Goal: Check status: Check status

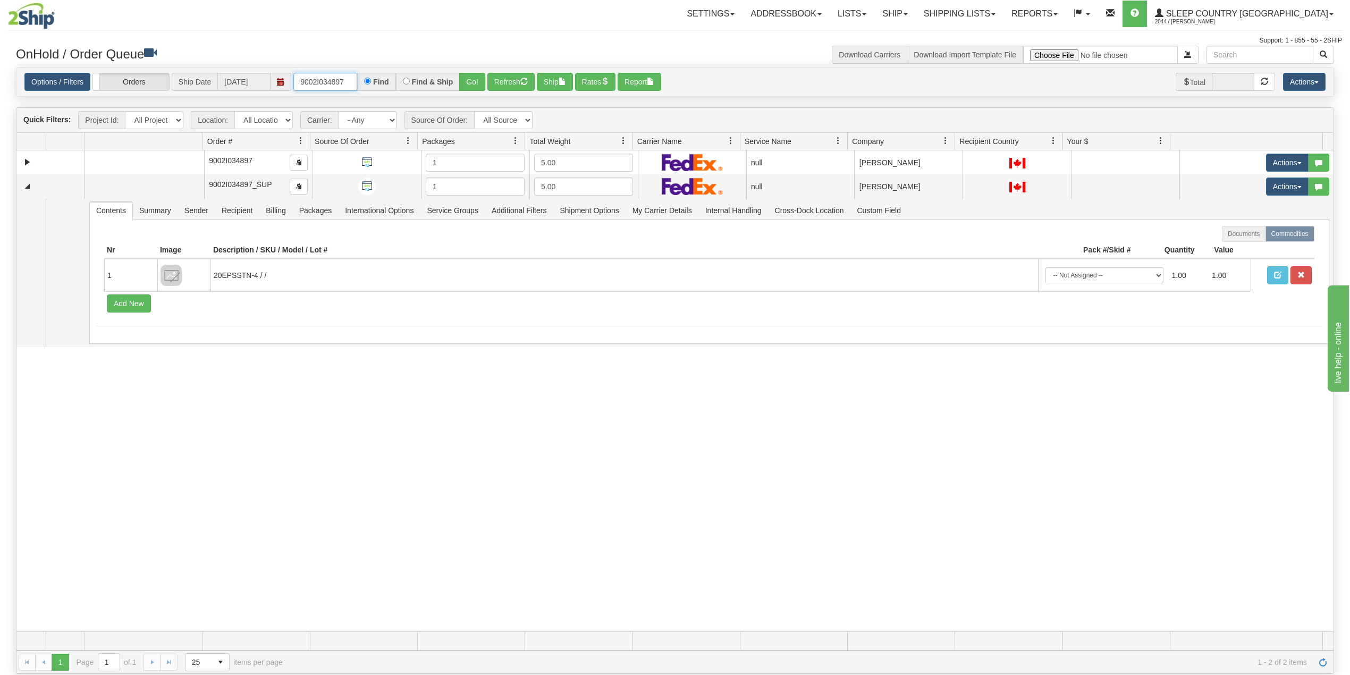
click at [340, 79] on input "9002I034897" at bounding box center [325, 82] width 64 height 18
paste input "0H931613"
type input "9000H931613"
click at [471, 83] on button "Go!" at bounding box center [472, 82] width 26 height 18
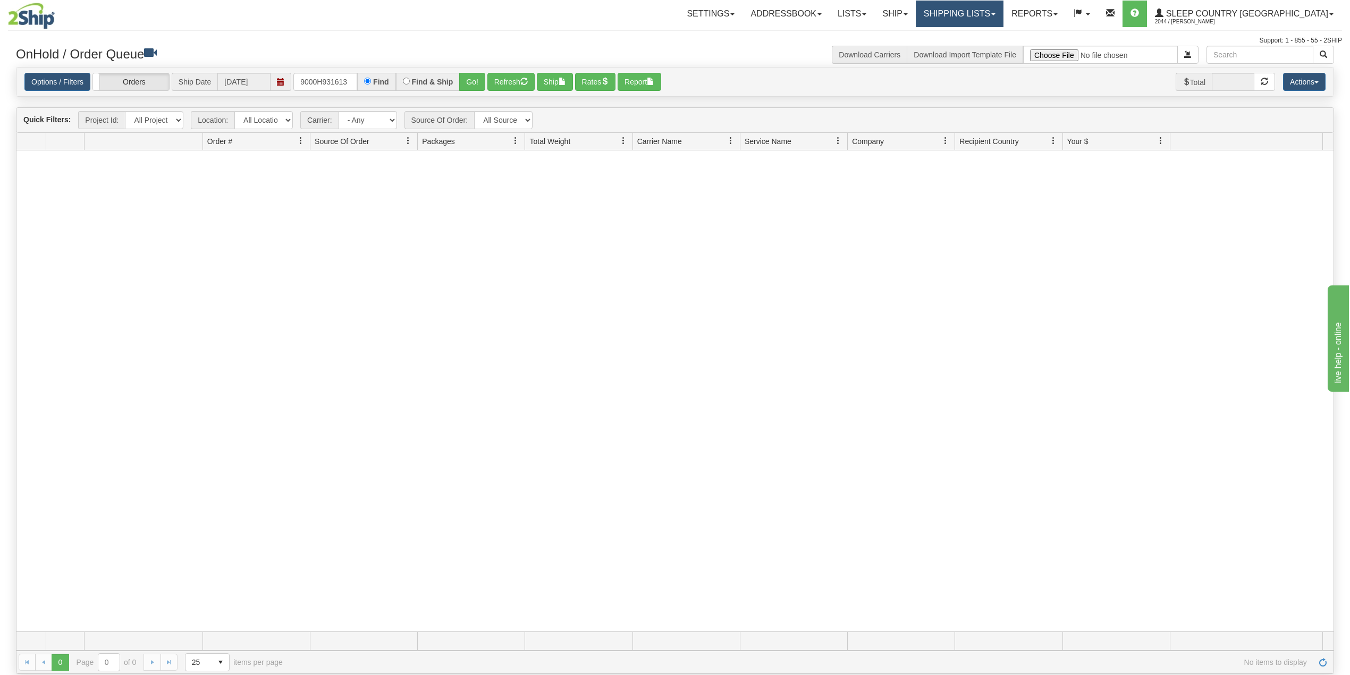
click at [997, 11] on link "Shipping lists" at bounding box center [960, 14] width 88 height 27
click at [992, 51] on span "Search Shipment History" at bounding box center [951, 51] width 82 height 9
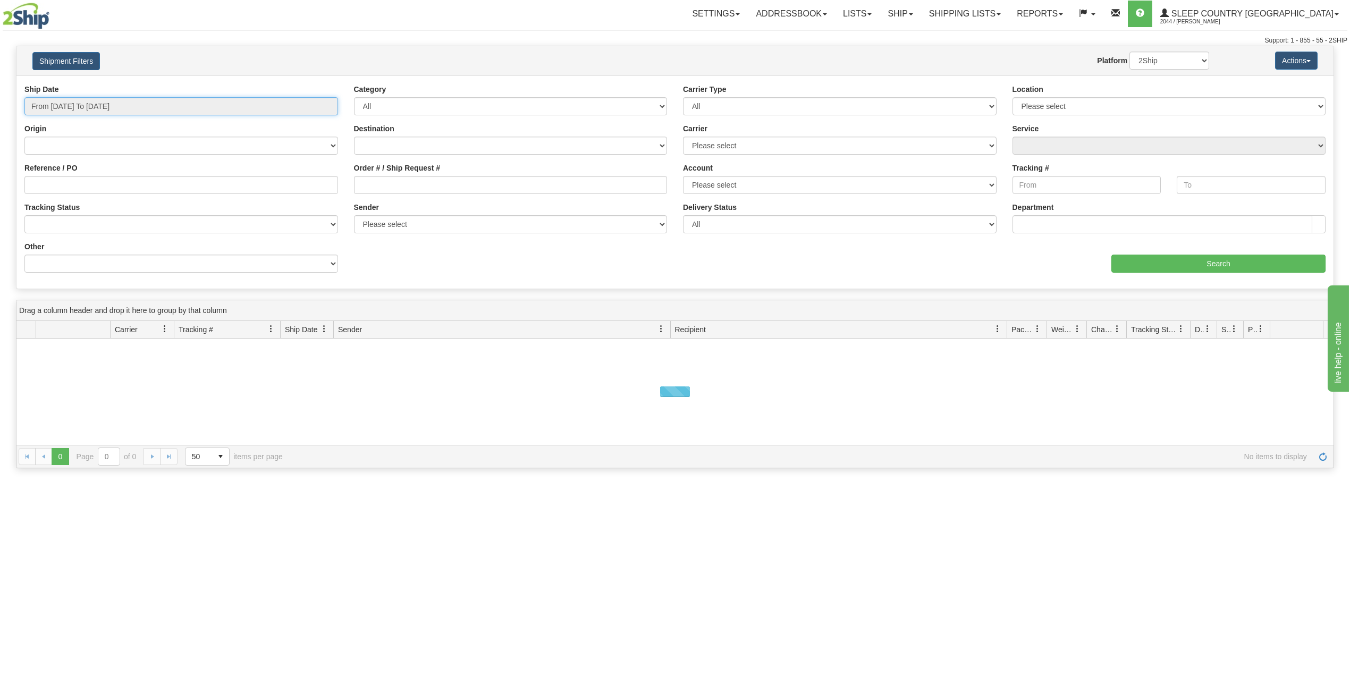
click at [81, 107] on input "From 09/02/2025 To 09/03/2025" at bounding box center [181, 106] width 314 height 18
click at [66, 188] on li "Last 30 Days" at bounding box center [71, 183] width 85 height 14
type input "From 08/05/2025 To 09/03/2025"
click at [69, 189] on input "Reference / PO" at bounding box center [181, 185] width 314 height 18
paste input "9000H931613"
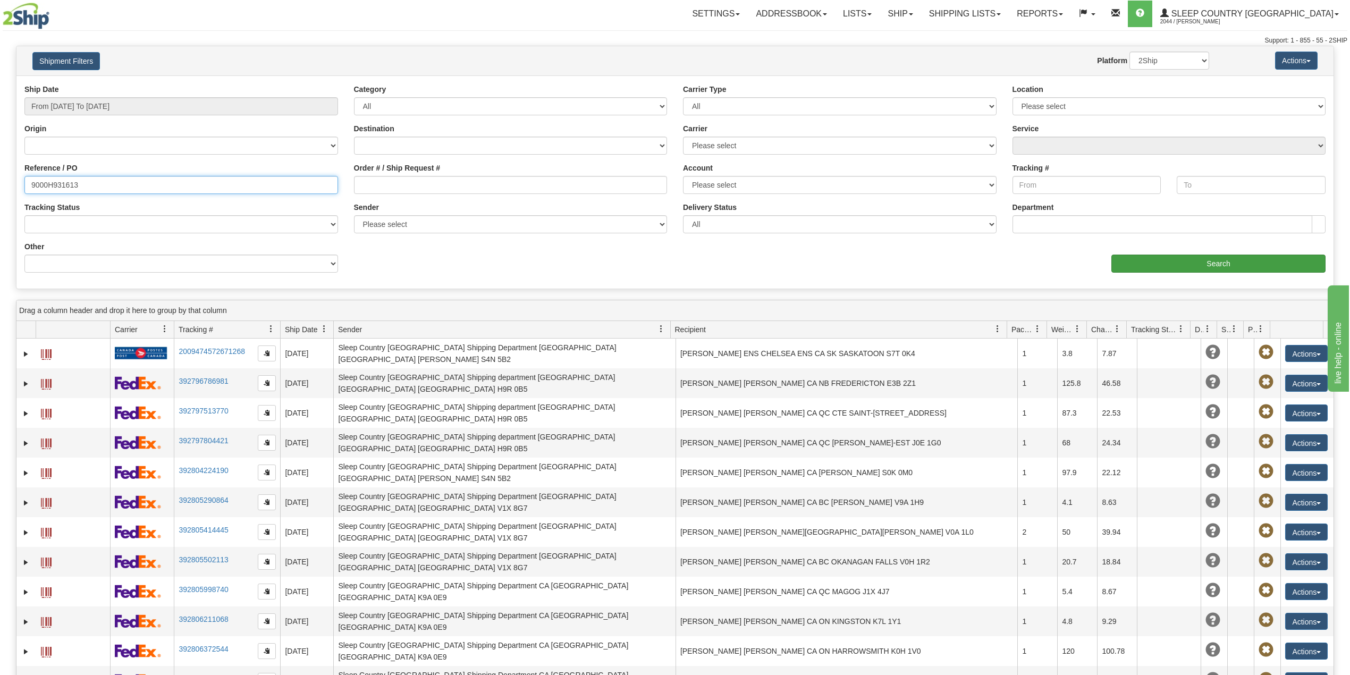
type input "9000H931613"
click at [1152, 255] on input "Search" at bounding box center [1218, 264] width 214 height 18
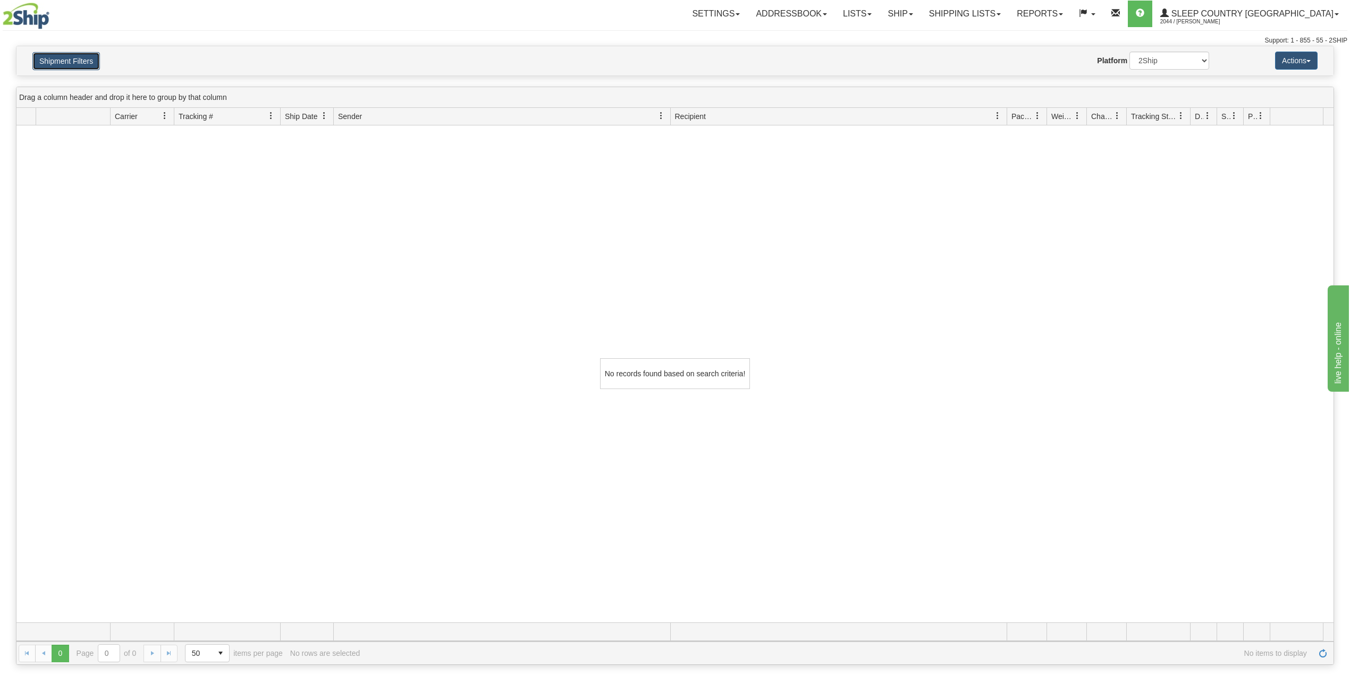
click at [45, 52] on button "Shipment Filters" at bounding box center [65, 61] width 67 height 18
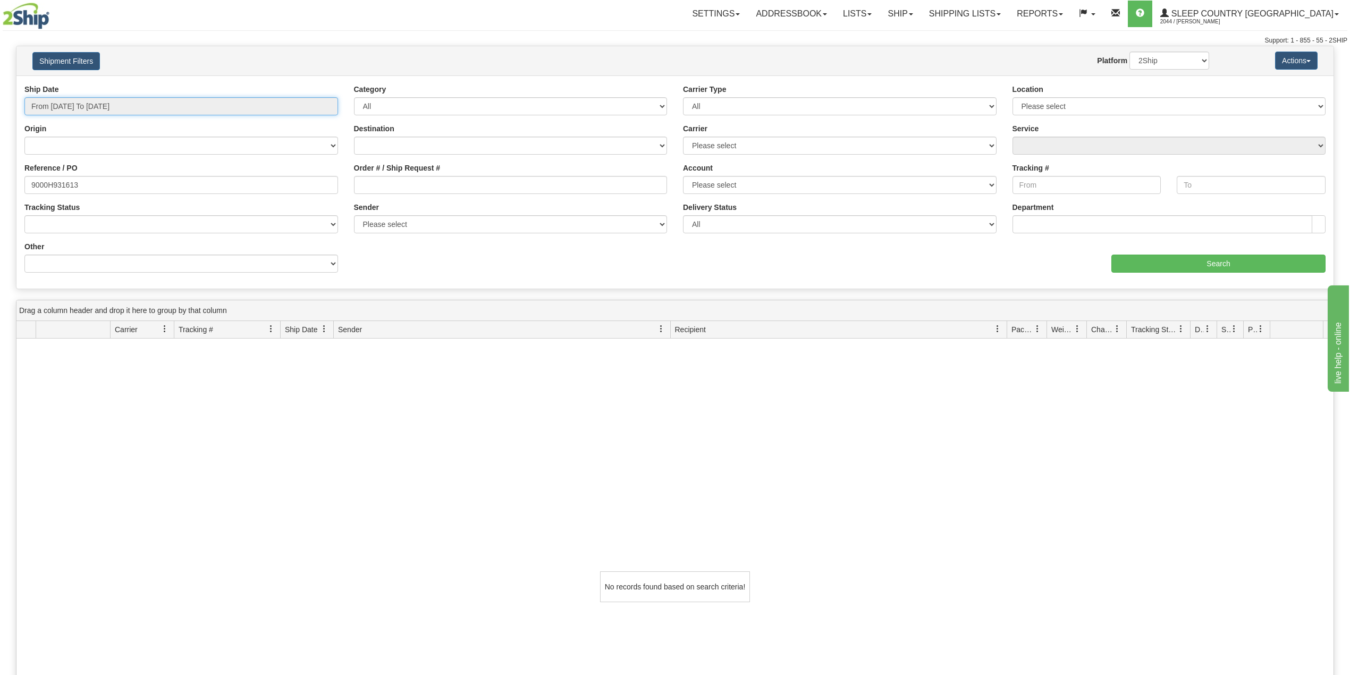
click at [115, 107] on input "From 08/05/2025 To 09/03/2025" at bounding box center [181, 106] width 314 height 18
type input "08/01/2025"
type input "08/31/2025"
type input "08/05/2025"
type input "[DATE]"
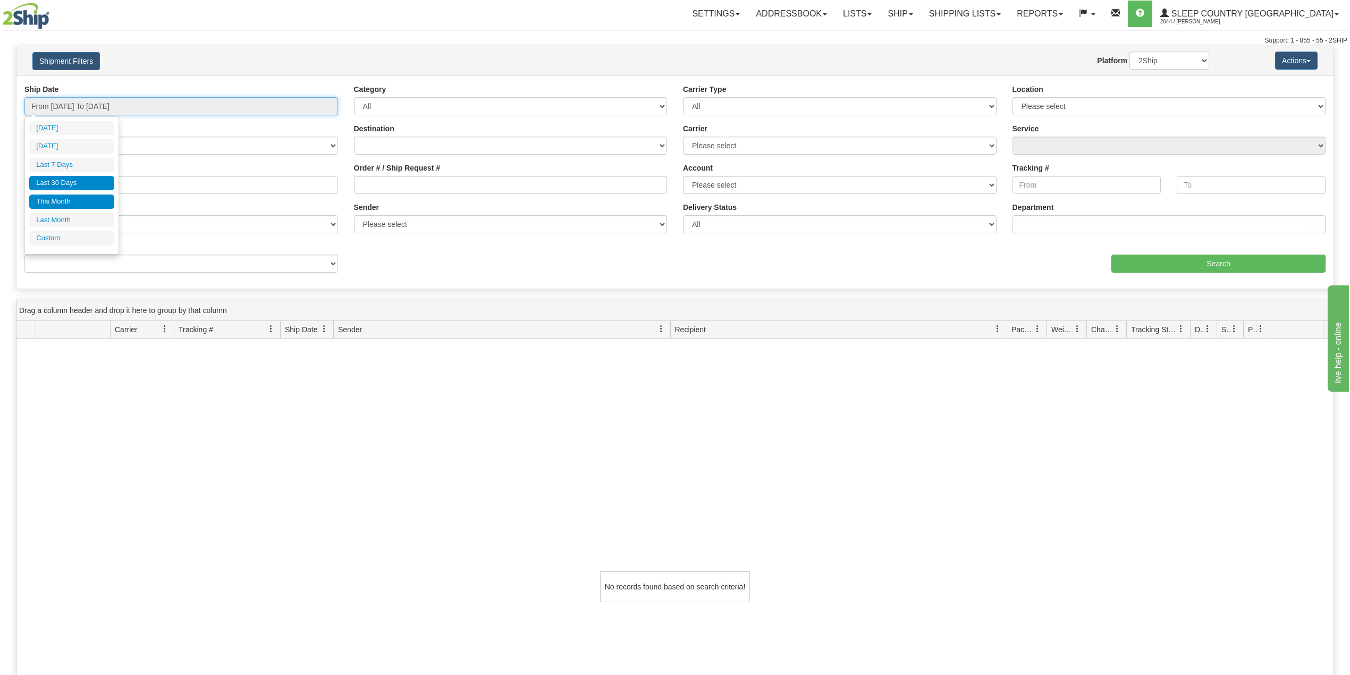
type input "09/01/2025"
type input "09/30/2025"
type input "08/05/2025"
type input "[DATE]"
type input "08/01/2025"
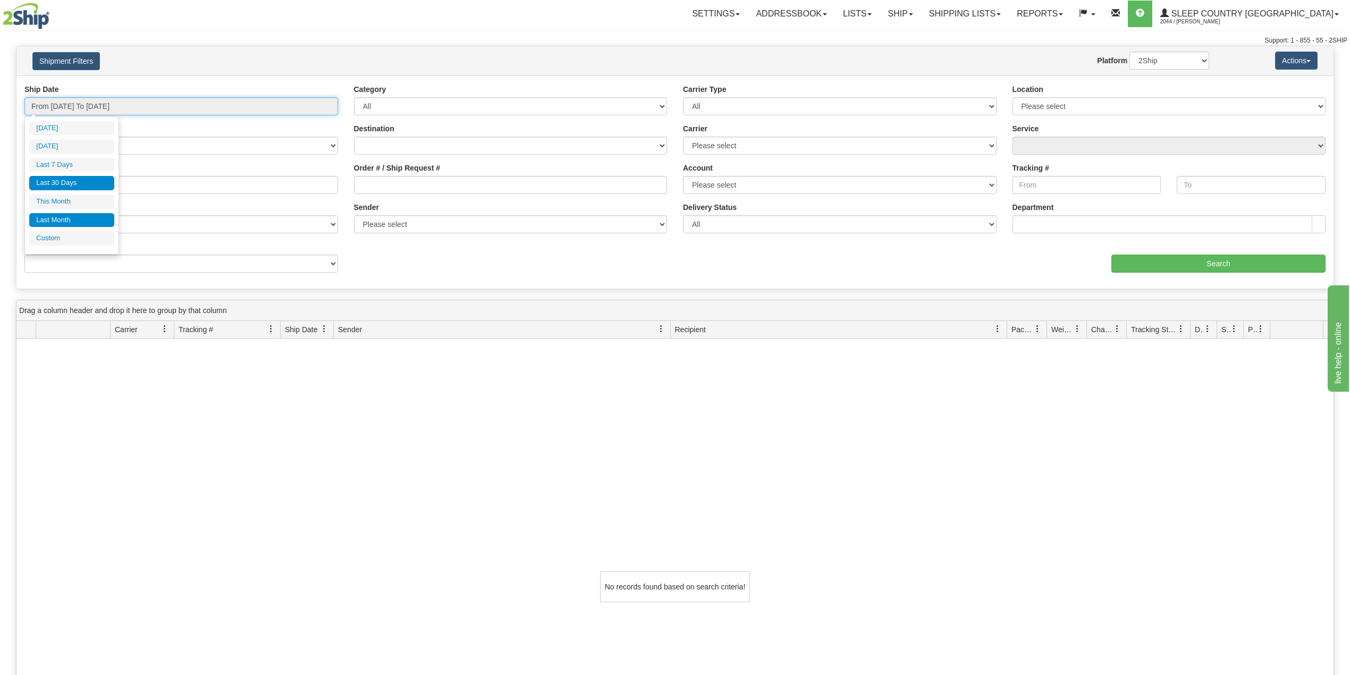
type input "08/31/2025"
type input "08/05/2025"
type input "[DATE]"
click at [75, 243] on li "Custom" at bounding box center [71, 238] width 85 height 14
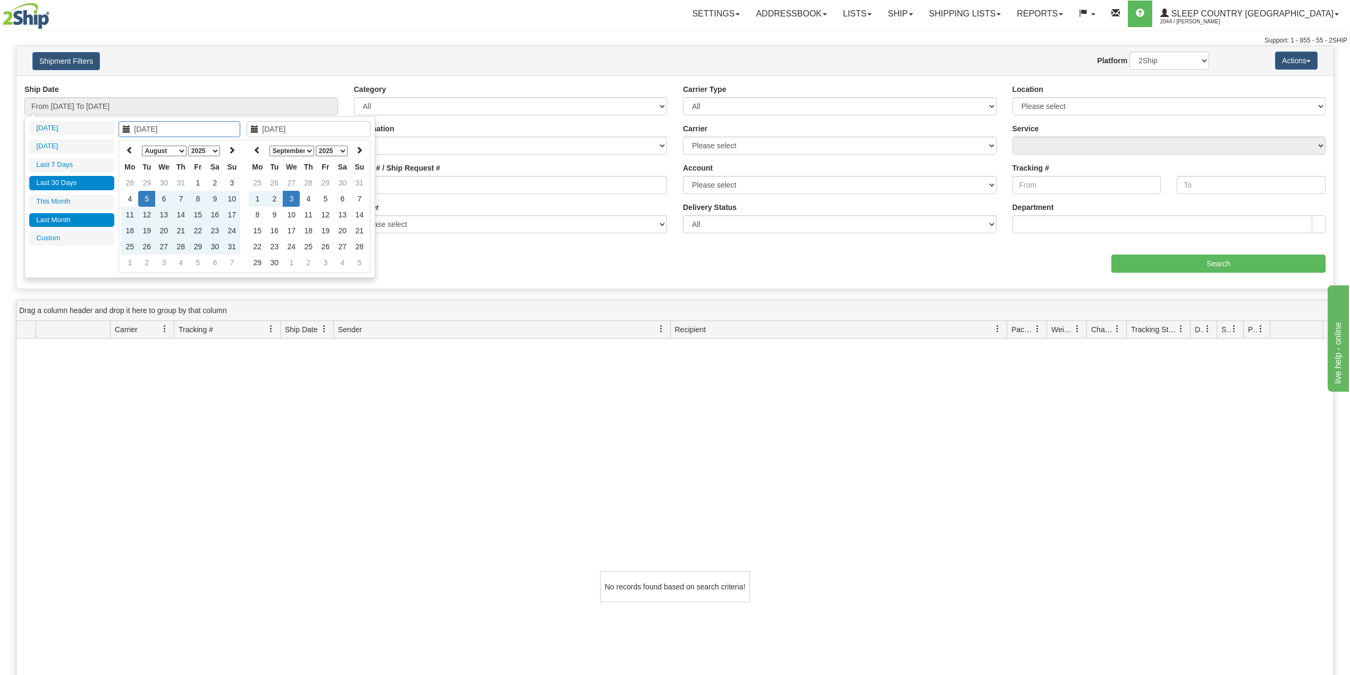
type input "08/01/2025"
type input "08/31/2025"
type input "08/05/2025"
type input "[DATE]"
type input "09/01/2025"
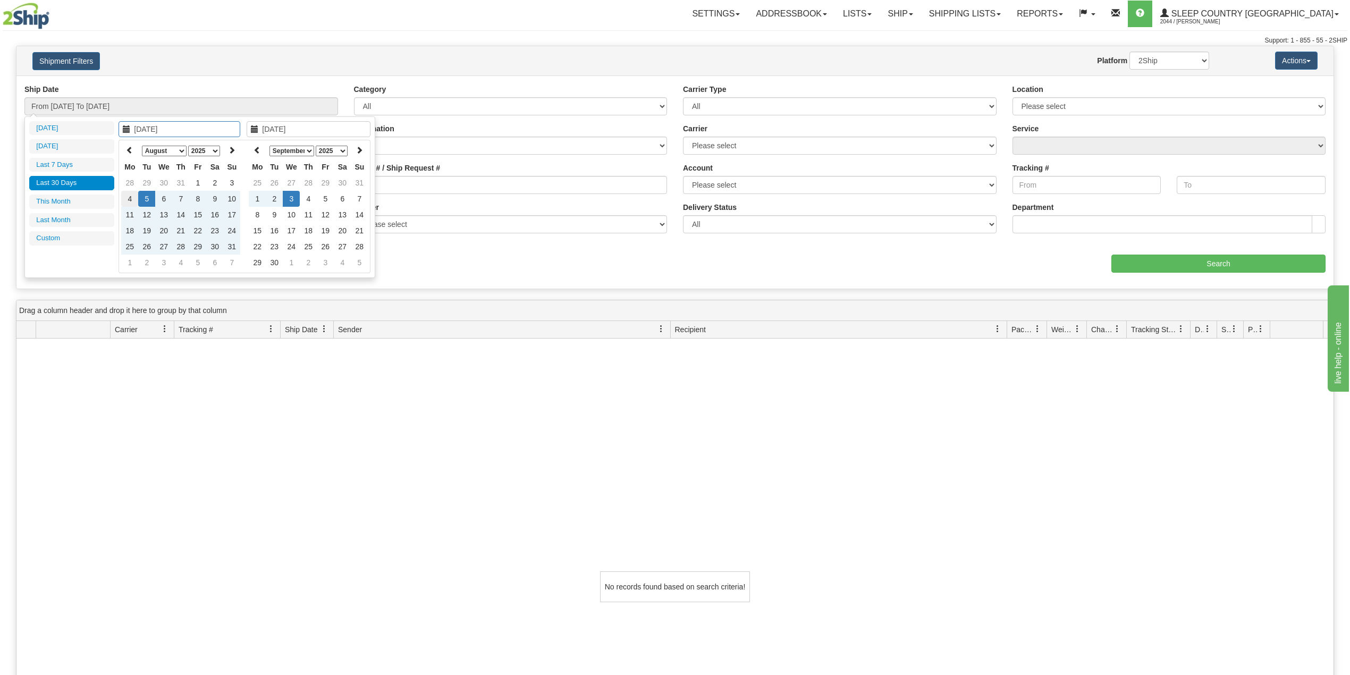
type input "09/30/2025"
type input "08/04/2025"
type input "[DATE]"
click at [129, 151] on icon at bounding box center [129, 149] width 7 height 7
type input "07/01/2025"
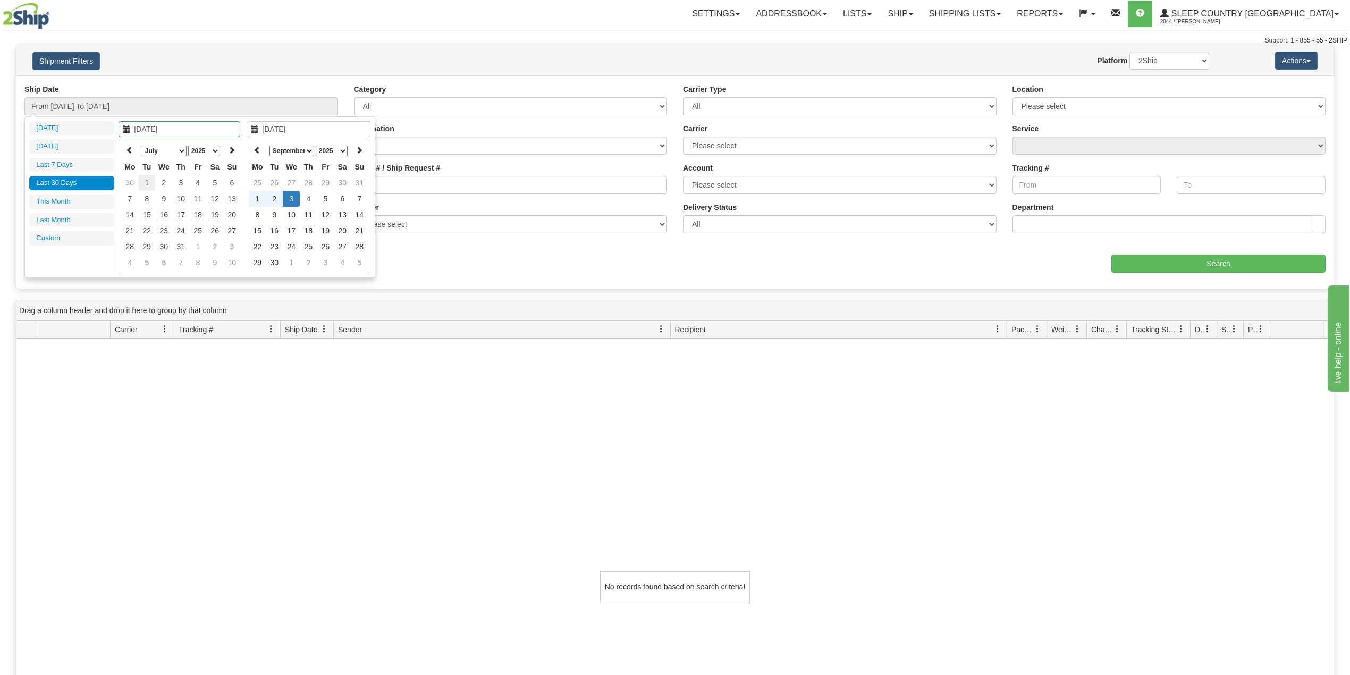
click at [153, 179] on td "1" at bounding box center [146, 183] width 17 height 16
type input "[DATE]"
click at [294, 194] on td "3" at bounding box center [291, 199] width 17 height 16
type input "From 07/01/2025 To 09/03/2025"
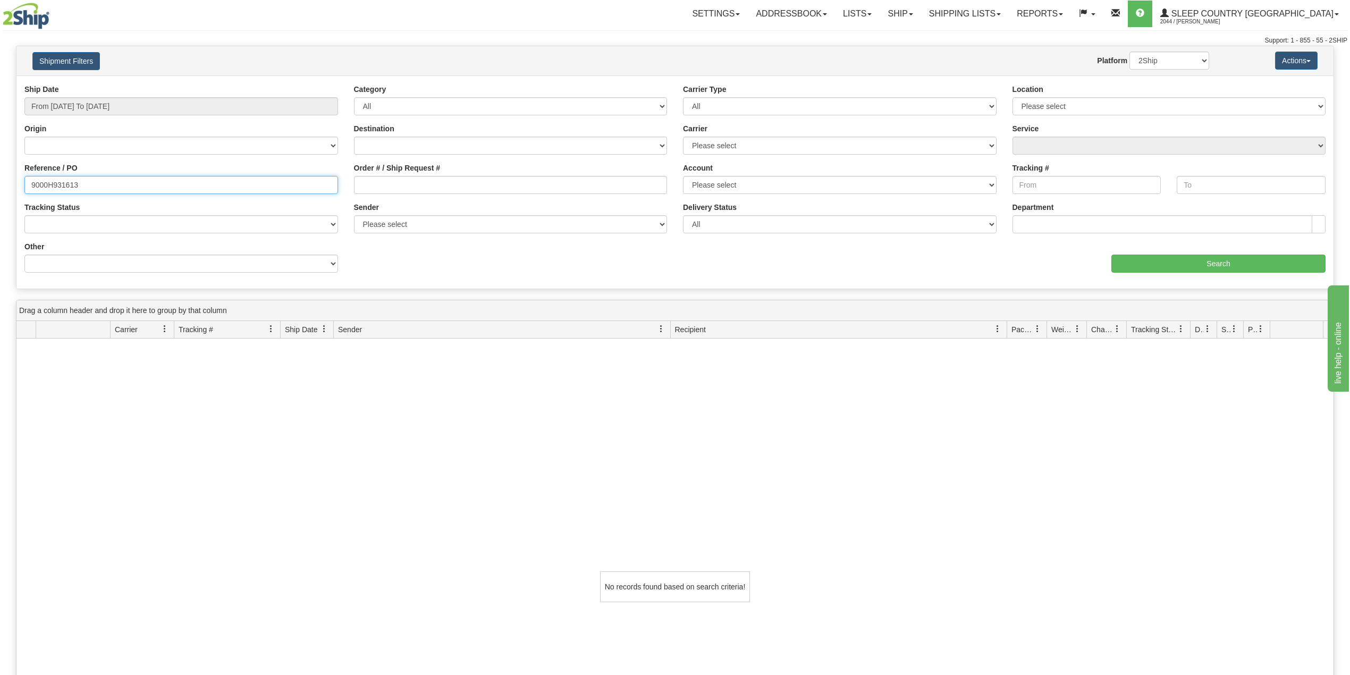
click at [115, 183] on input "9000H931613" at bounding box center [181, 185] width 314 height 18
click at [1236, 256] on input "Search" at bounding box center [1218, 264] width 214 height 18
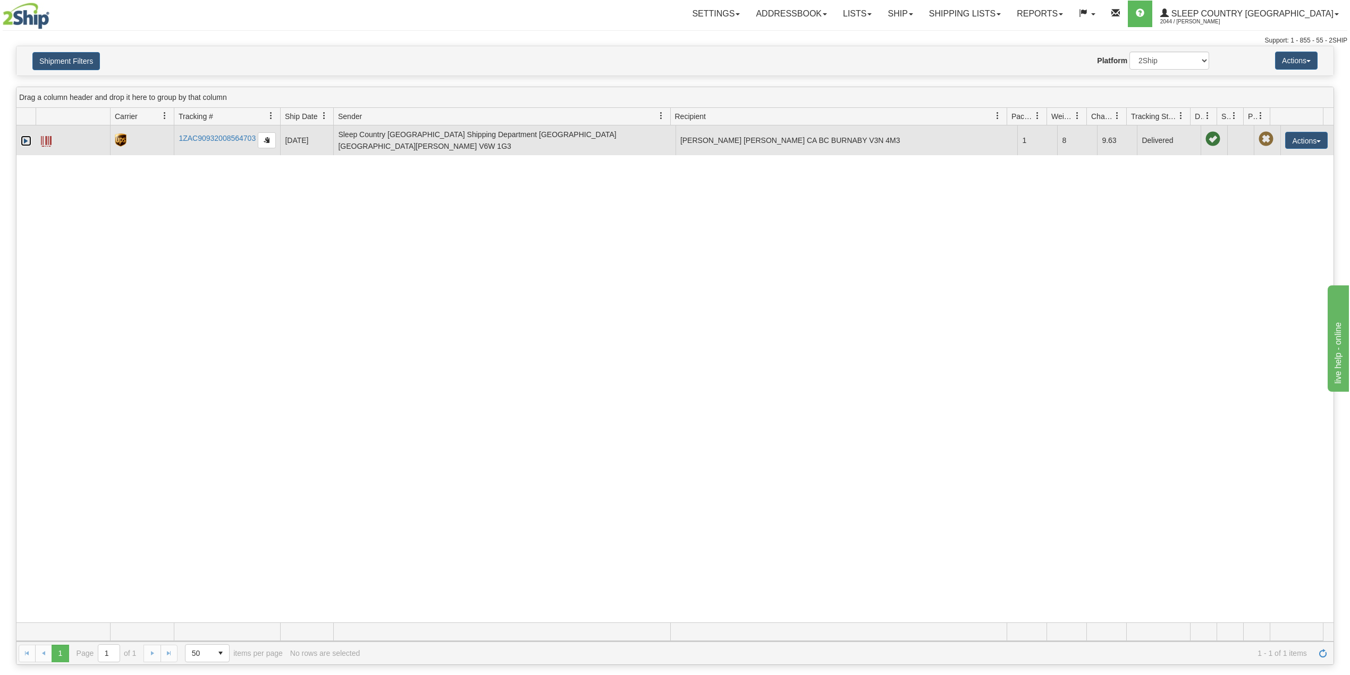
click at [22, 139] on link "Expand" at bounding box center [26, 141] width 11 height 11
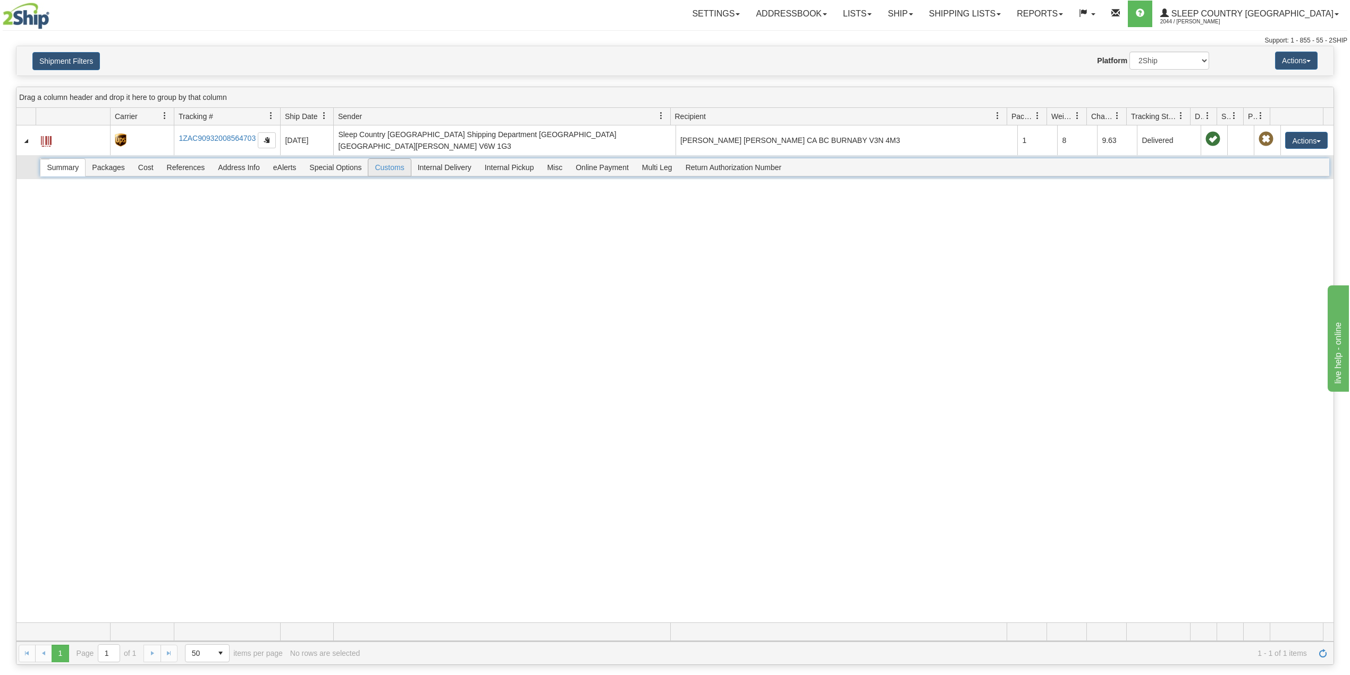
drag, startPoint x: 393, startPoint y: 166, endPoint x: 399, endPoint y: 173, distance: 9.1
click at [394, 166] on span "Customs" at bounding box center [389, 167] width 42 height 17
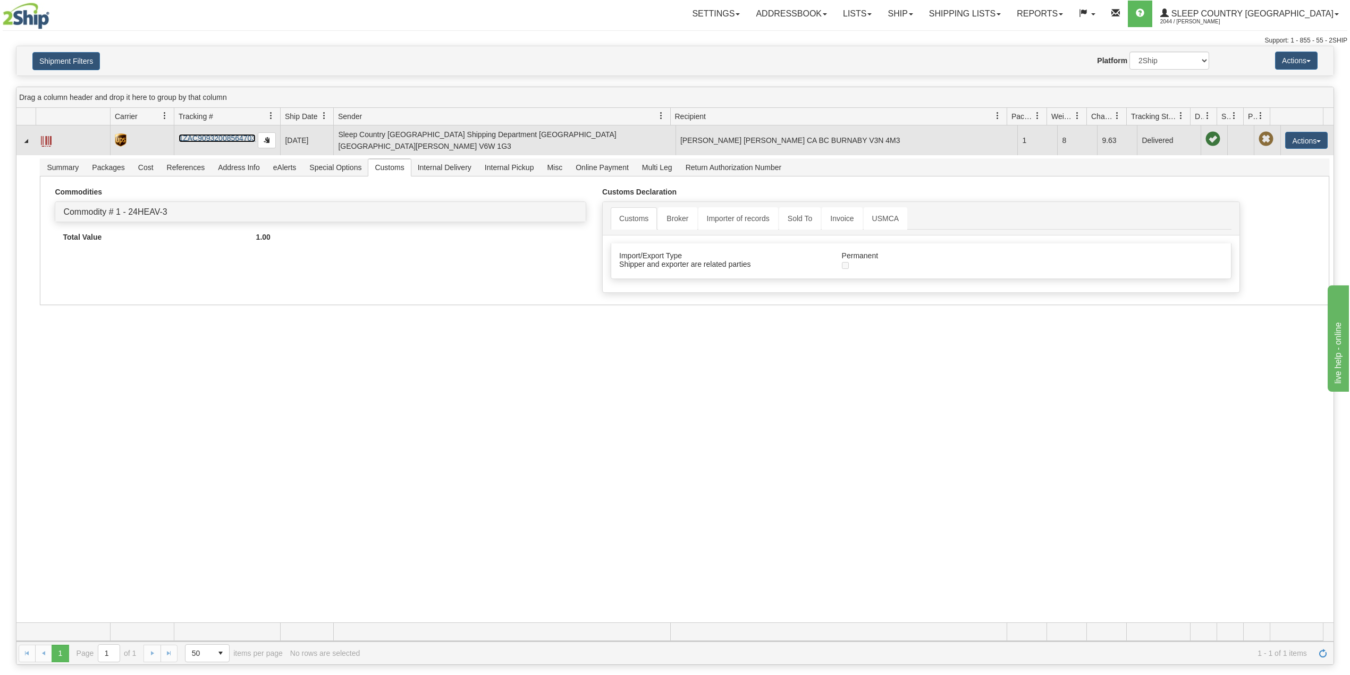
click at [214, 137] on link "1ZAC90932008564703" at bounding box center [217, 138] width 77 height 9
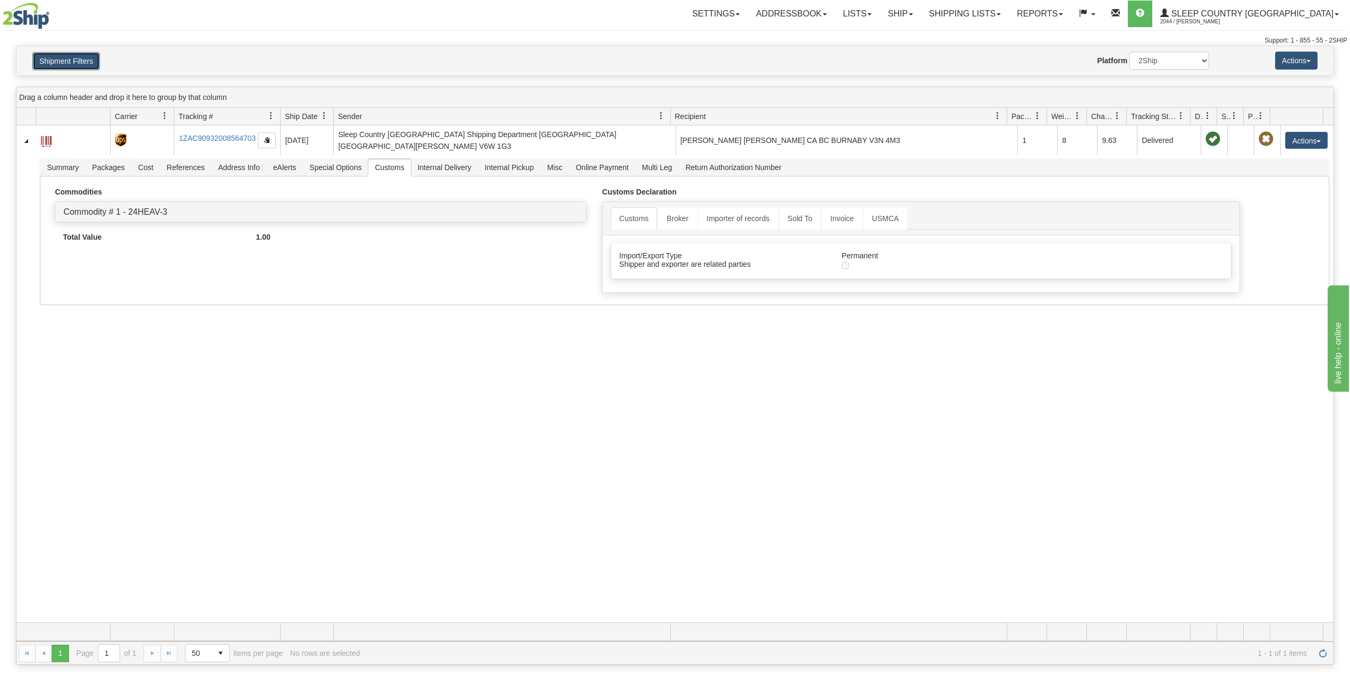
click at [85, 64] on button "Shipment Filters" at bounding box center [65, 61] width 67 height 18
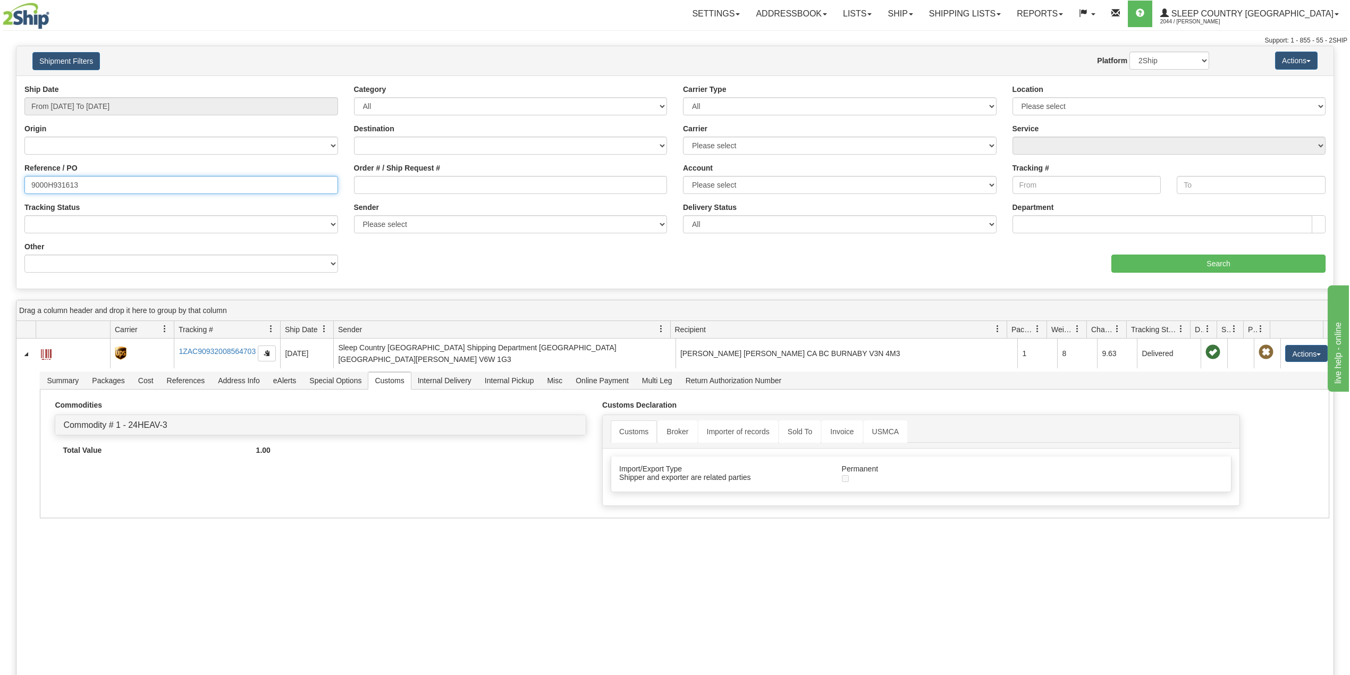
click at [53, 179] on input "9000H931613" at bounding box center [181, 185] width 314 height 18
paste input "I017789"
type input "9000I017789"
click at [1193, 266] on input "Search" at bounding box center [1218, 264] width 214 height 18
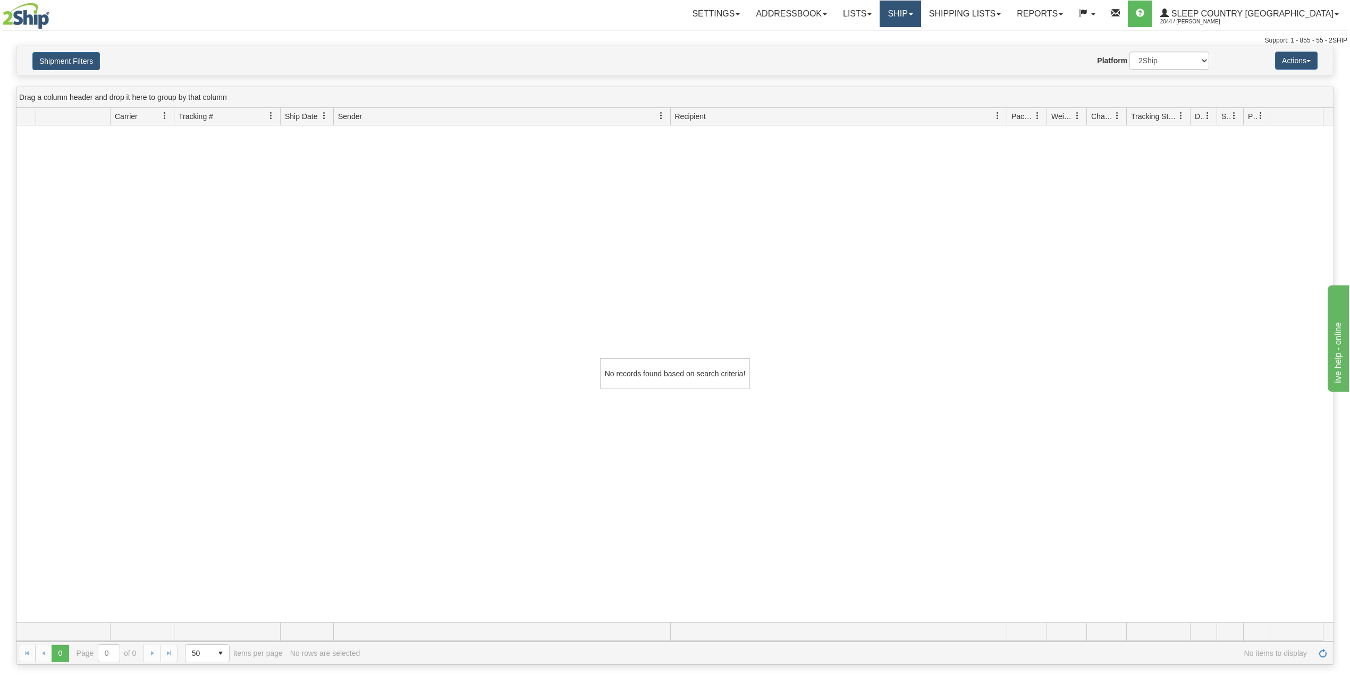
click at [921, 12] on link "Ship" at bounding box center [900, 14] width 41 height 27
click at [910, 49] on span "OnHold / Order Queue" at bounding box center [872, 51] width 75 height 9
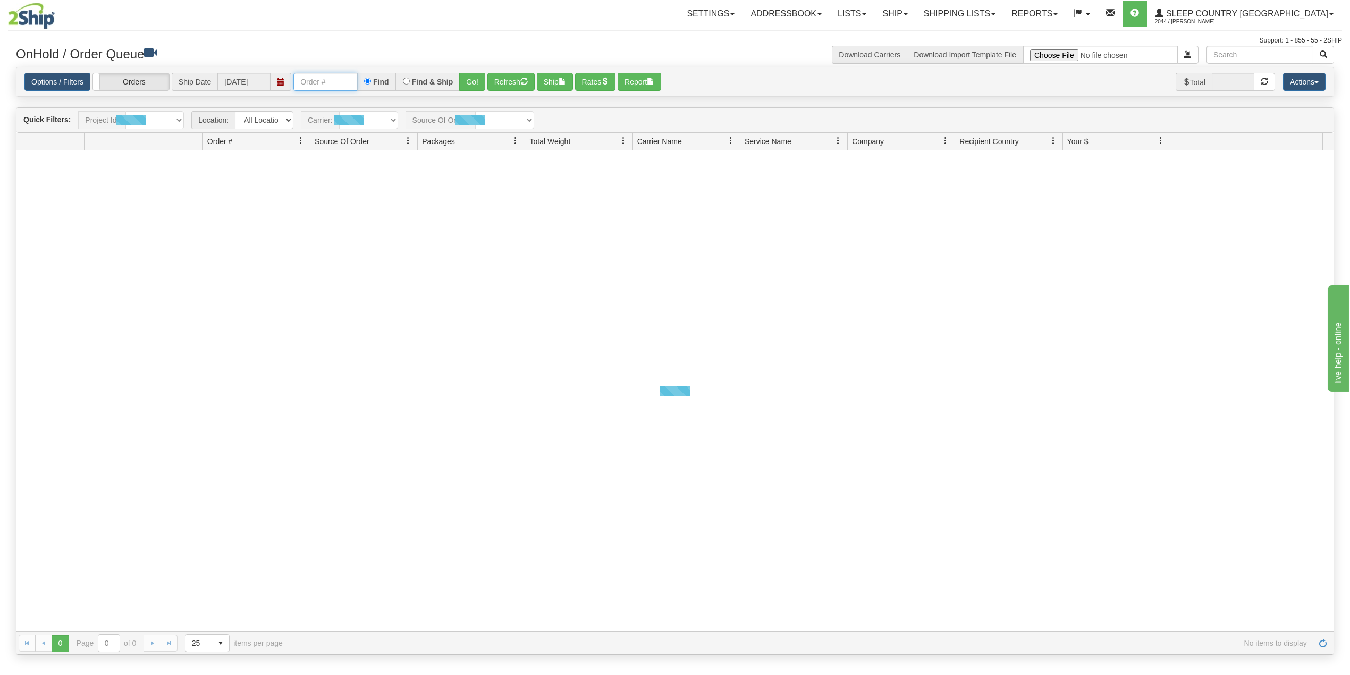
click at [313, 84] on input "text" at bounding box center [325, 82] width 64 height 18
paste input "9000I017789"
click at [473, 80] on button "Go!" at bounding box center [472, 82] width 26 height 18
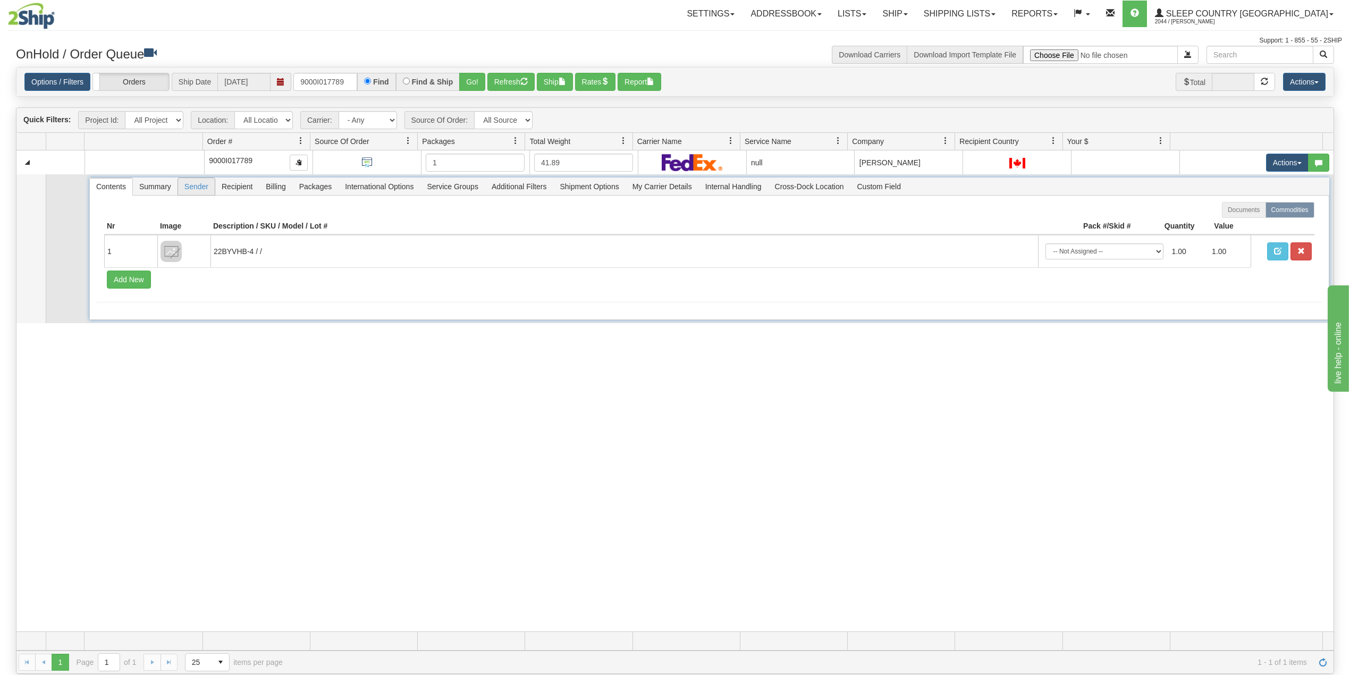
click at [195, 190] on span "Sender" at bounding box center [196, 186] width 37 height 17
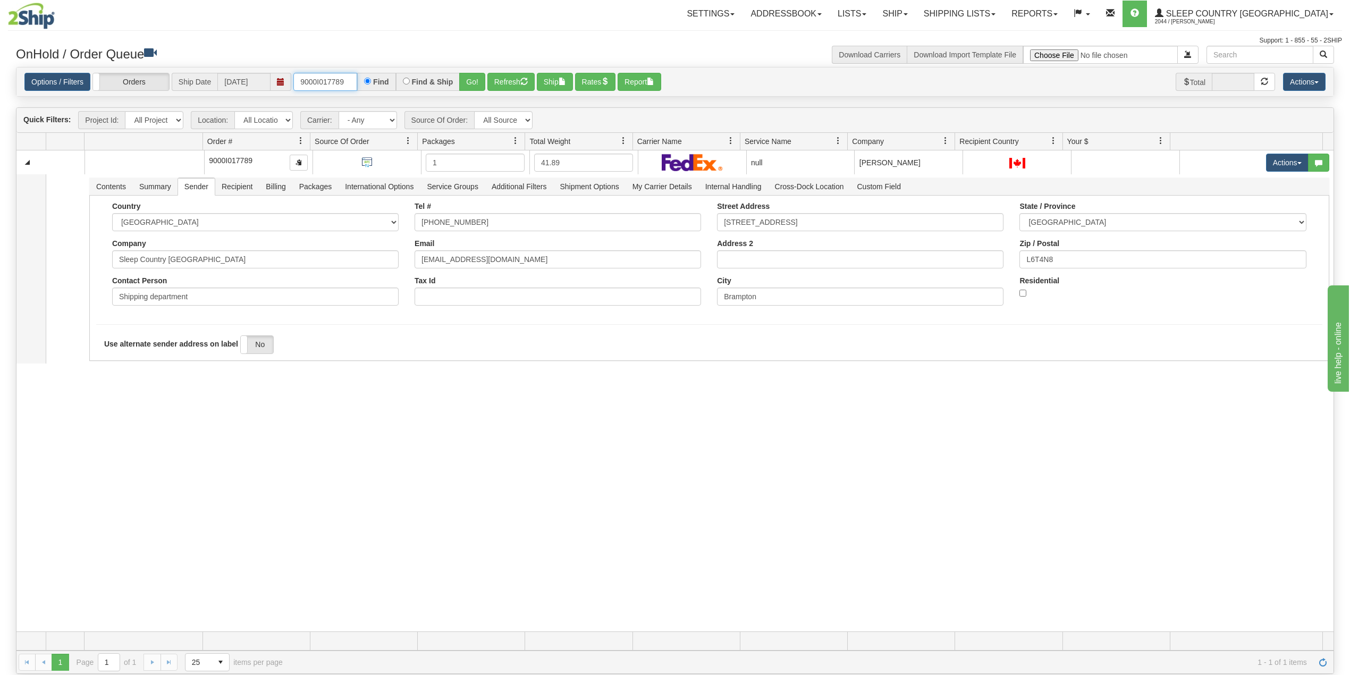
click at [319, 87] on input "9000I017789" at bounding box center [325, 82] width 64 height 18
paste input "38650"
type input "9000I038650"
click at [477, 81] on button "Go!" at bounding box center [472, 82] width 26 height 18
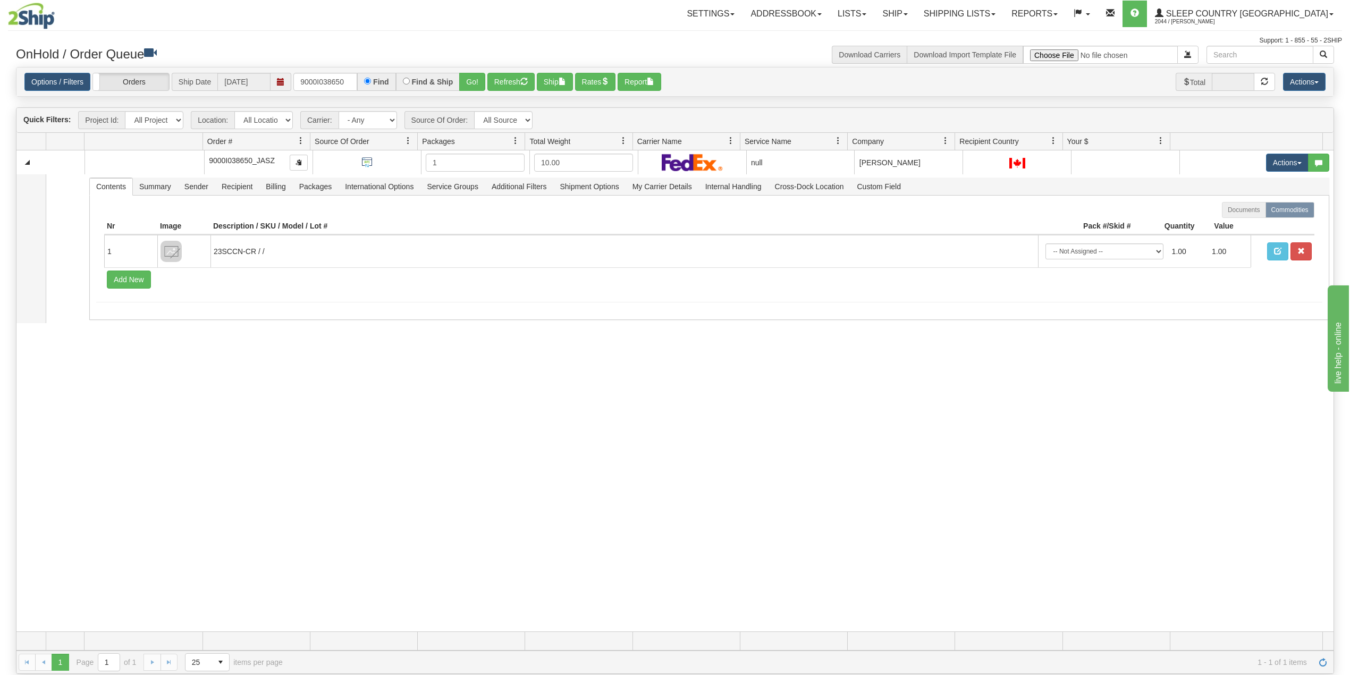
drag, startPoint x: 262, startPoint y: 441, endPoint x: 275, endPoint y: 428, distance: 18.4
click at [262, 441] on div "31543811 JASZ 90962554 0 9000I038650_JASZ 1 10.00 null Shipping department JASZ…" at bounding box center [674, 390] width 1317 height 481
click at [1000, 11] on link "Shipping lists" at bounding box center [960, 14] width 88 height 27
click at [992, 48] on span "Search Shipment History" at bounding box center [951, 51] width 82 height 9
